Goal: Task Accomplishment & Management: Manage account settings

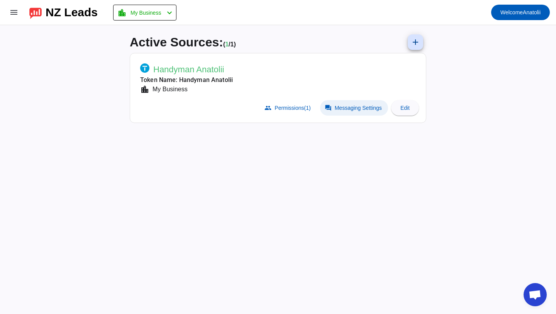
click at [345, 107] on span "Messaging Settings" at bounding box center [358, 108] width 47 height 6
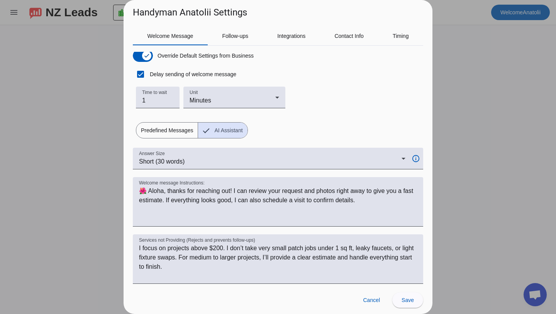
scroll to position [9, 0]
click at [246, 36] on span "Follow-ups" at bounding box center [235, 35] width 26 height 5
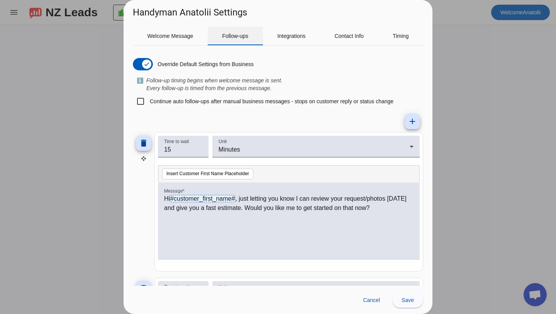
scroll to position [0, 0]
click at [287, 35] on span "Integrations" at bounding box center [291, 35] width 28 height 5
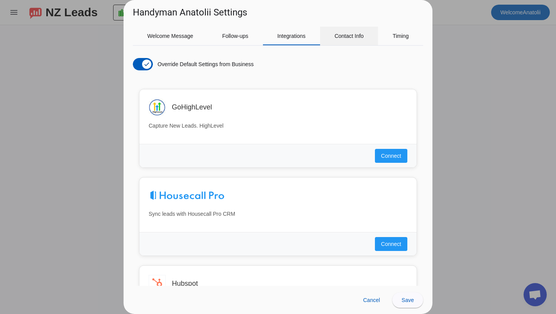
click at [348, 34] on span "Contact Info" at bounding box center [348, 35] width 29 height 5
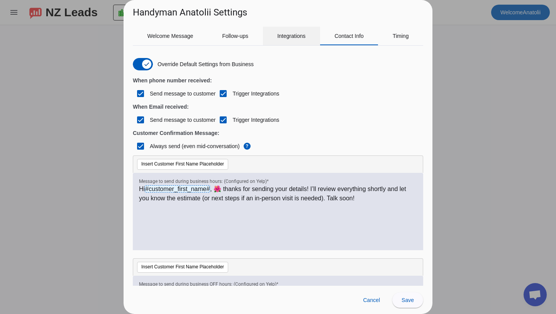
click at [299, 37] on span "Integrations" at bounding box center [291, 35] width 28 height 5
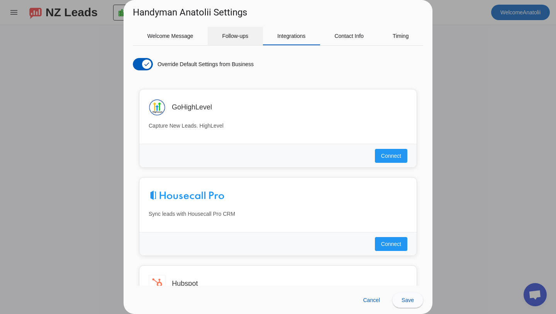
click at [242, 35] on span "Follow-ups" at bounding box center [235, 35] width 26 height 5
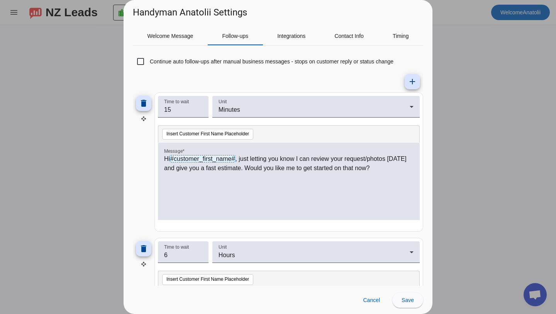
scroll to position [34, 0]
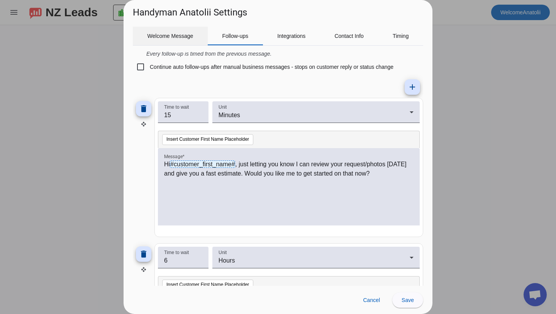
click at [171, 33] on span "Welcome Message" at bounding box center [171, 35] width 46 height 5
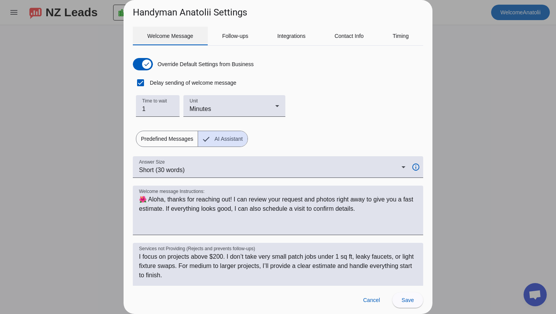
scroll to position [0, 0]
click at [171, 33] on span "Welcome Message" at bounding box center [171, 35] width 46 height 5
click at [168, 141] on span "Predefined Messages" at bounding box center [166, 138] width 61 height 15
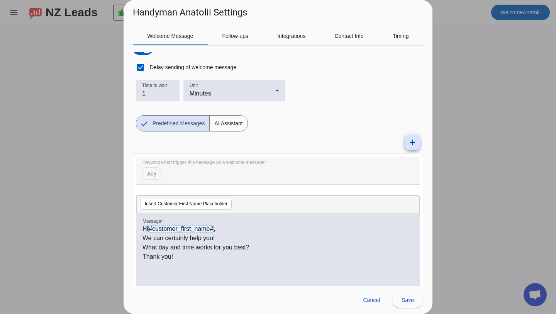
scroll to position [25, 0]
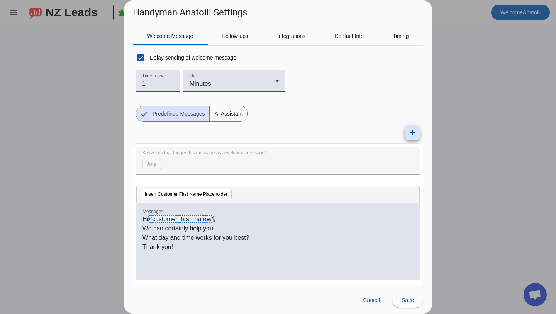
click at [228, 113] on span "AI Assistant" at bounding box center [228, 113] width 37 height 15
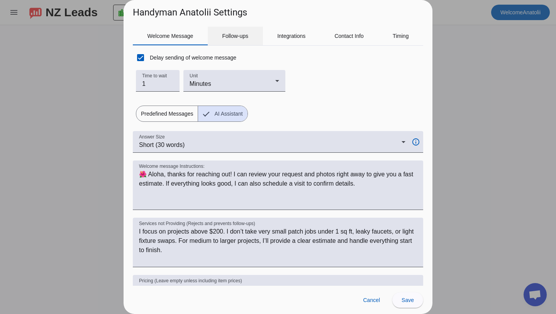
click at [227, 40] on span "Follow-ups" at bounding box center [235, 36] width 26 height 19
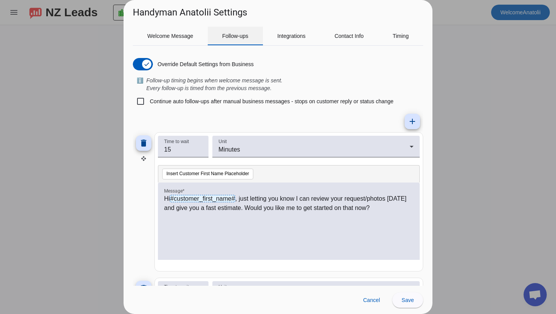
scroll to position [0, 0]
click at [181, 34] on span "Welcome Message" at bounding box center [171, 35] width 46 height 5
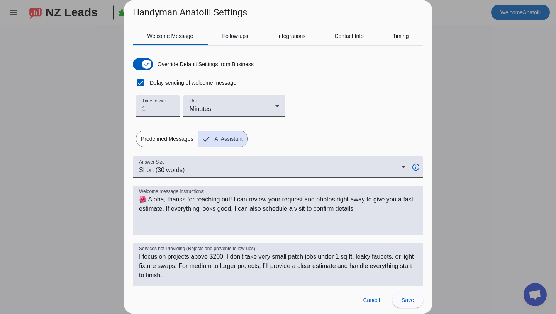
click at [180, 136] on span "Predefined Messages" at bounding box center [166, 138] width 61 height 15
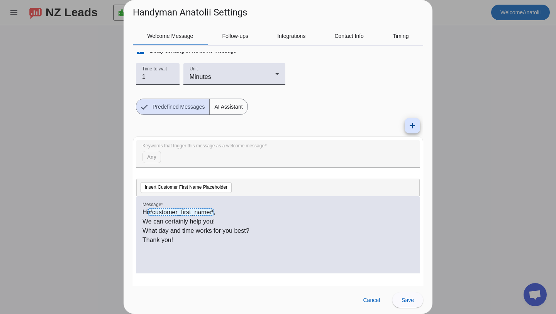
scroll to position [34, 0]
